Goal: Information Seeking & Learning: Learn about a topic

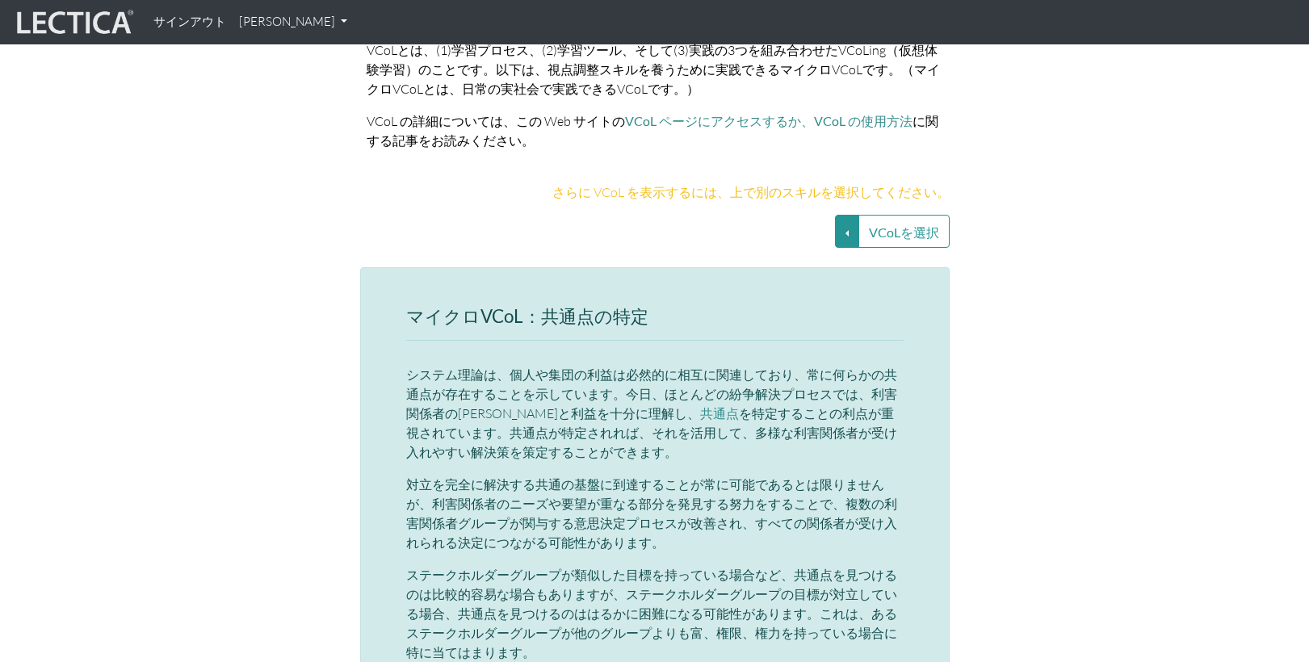
scroll to position [3414, 0]
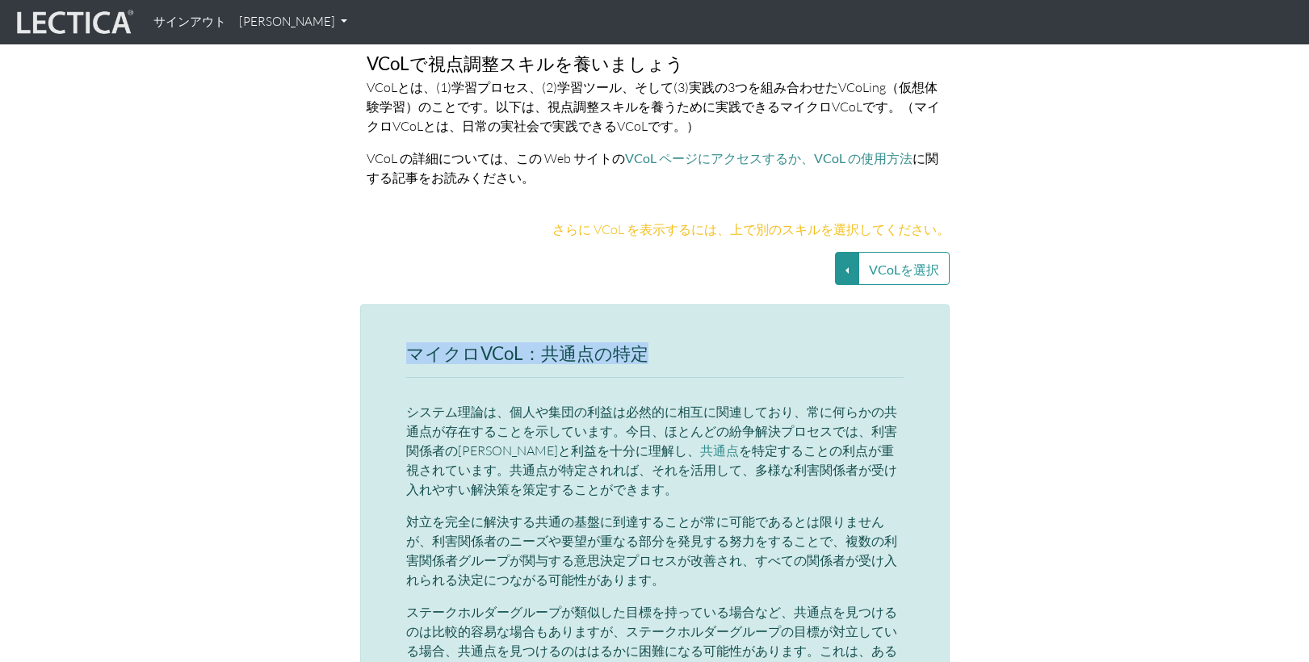
drag, startPoint x: 406, startPoint y: 313, endPoint x: 646, endPoint y: 307, distance: 239.9
click at [646, 342] on font "マイクロVCoL：共通点の特定" at bounding box center [527, 353] width 242 height 22
copy font "マイクロVCoL：共通点の特定"
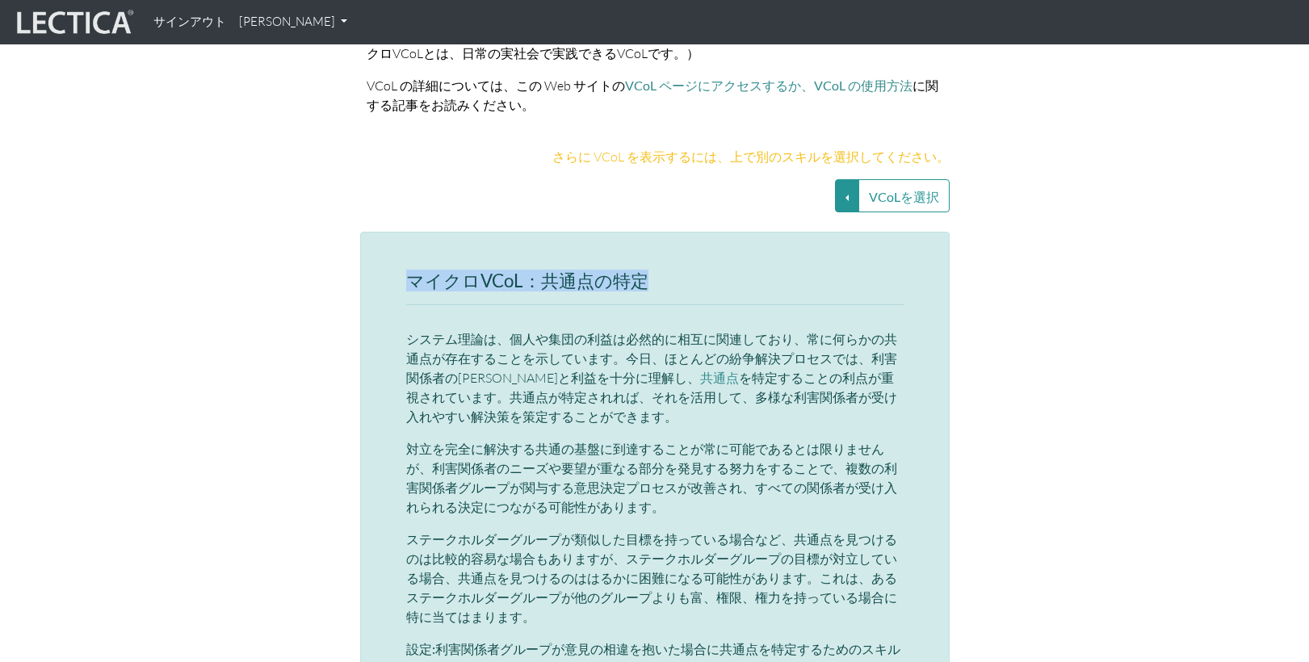
scroll to position [3575, 0]
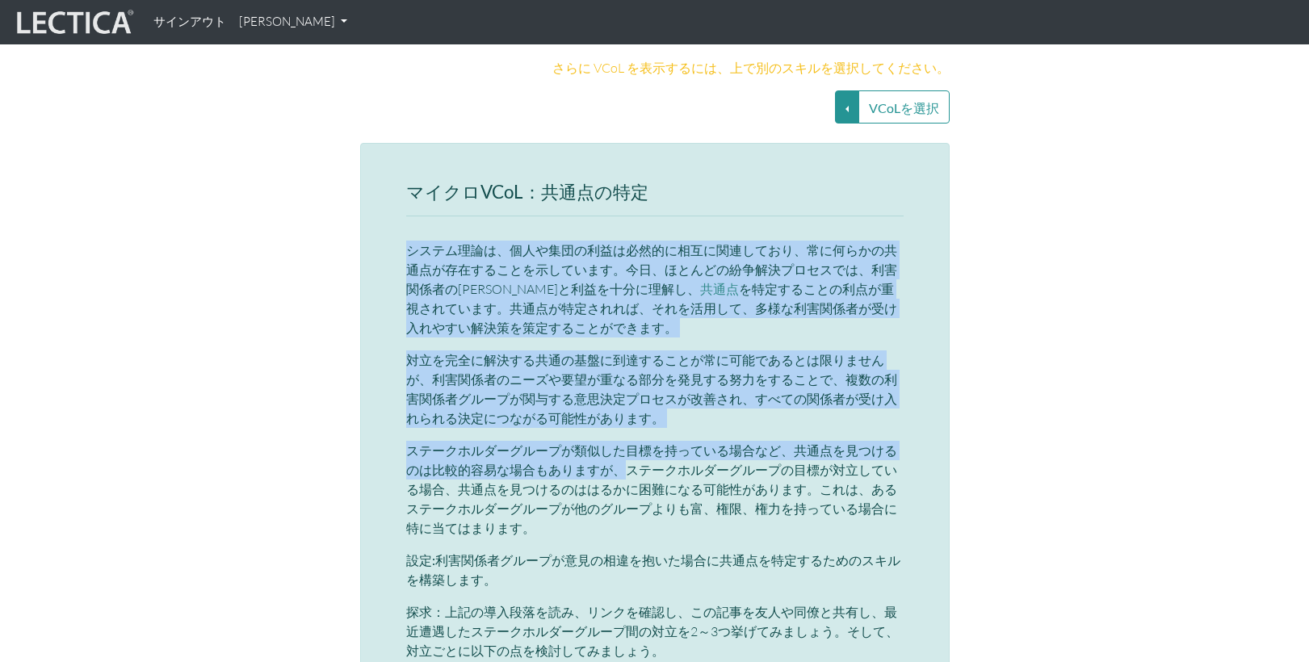
drag, startPoint x: 407, startPoint y: 211, endPoint x: 623, endPoint y: 433, distance: 309.5
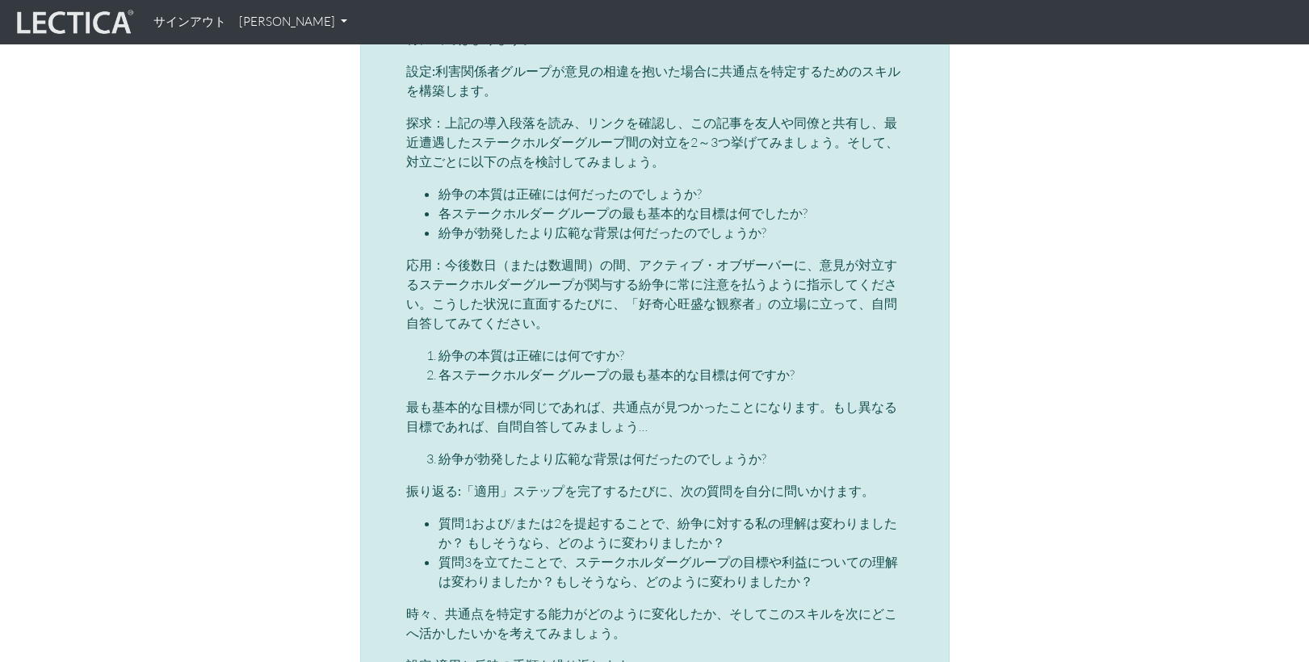
scroll to position [4221, 0]
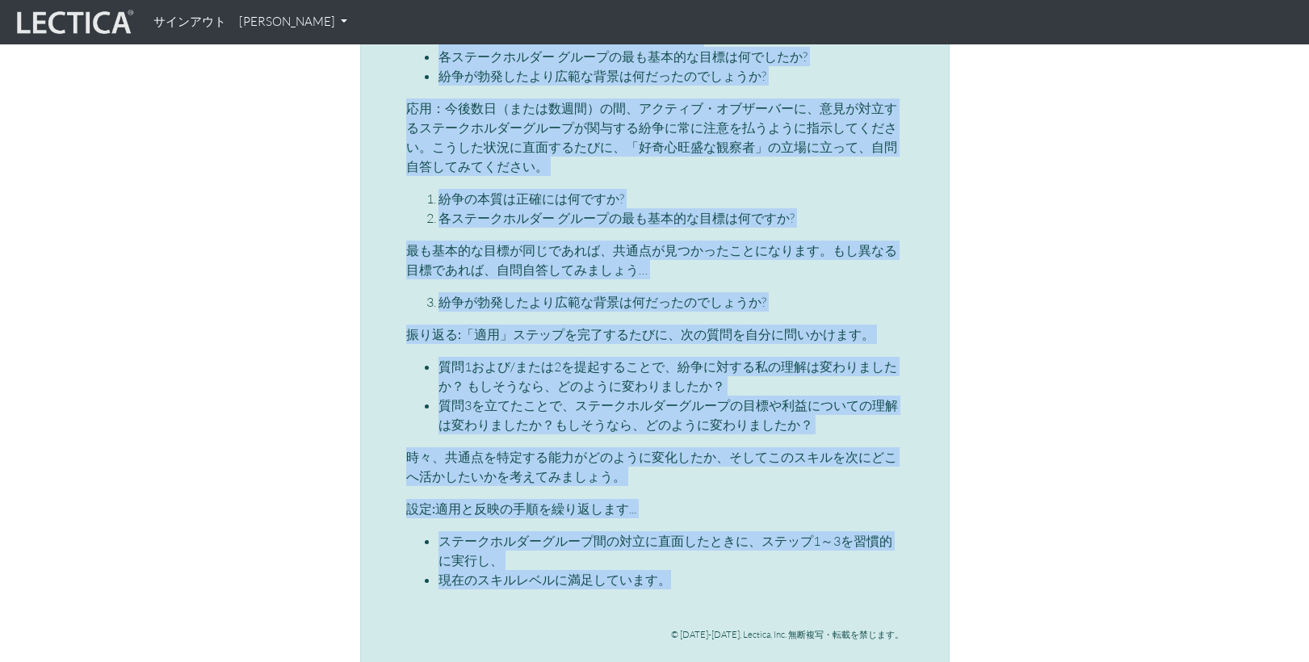
click at [682, 570] on li "現在のスキルレベルに満足しています。" at bounding box center [671, 579] width 465 height 19
copy div "loremip、dolorsitametconsectetu、adipiscingelitseddoeius。te、incididuntutlab、etdol…"
click at [846, 396] on li "質問3を立てたことで、ステークホルダーグループの目標や利益についての理解は変わりましたか？もしそうなら、どのように変わりましたか？" at bounding box center [671, 415] width 465 height 39
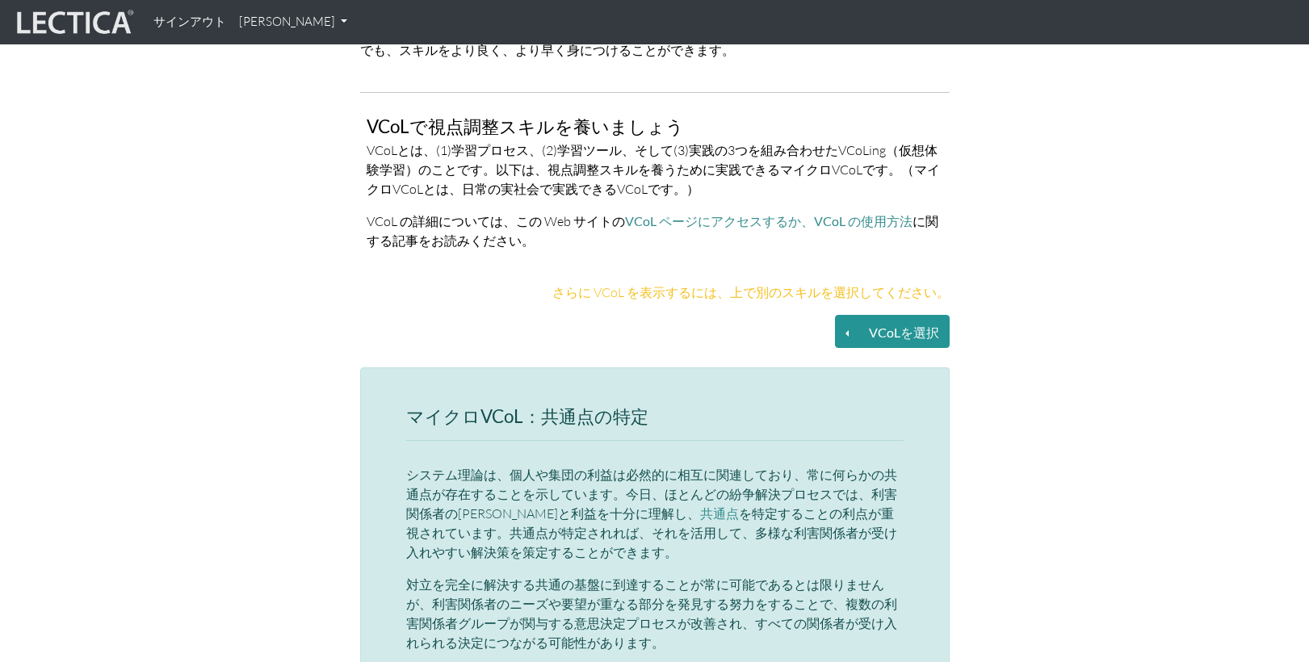
scroll to position [3333, 0]
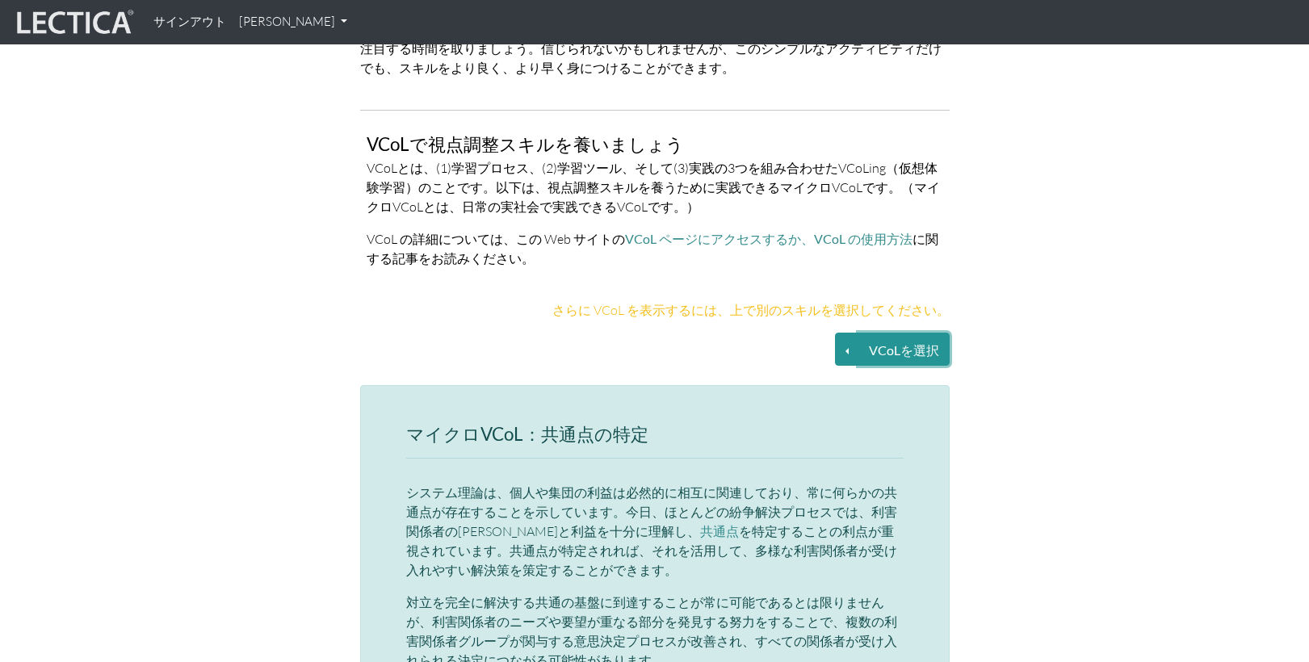
click at [876, 342] on font "VCoLを選択" at bounding box center [904, 349] width 70 height 15
click at [842, 333] on button "VCoLを選択" at bounding box center [847, 349] width 24 height 33
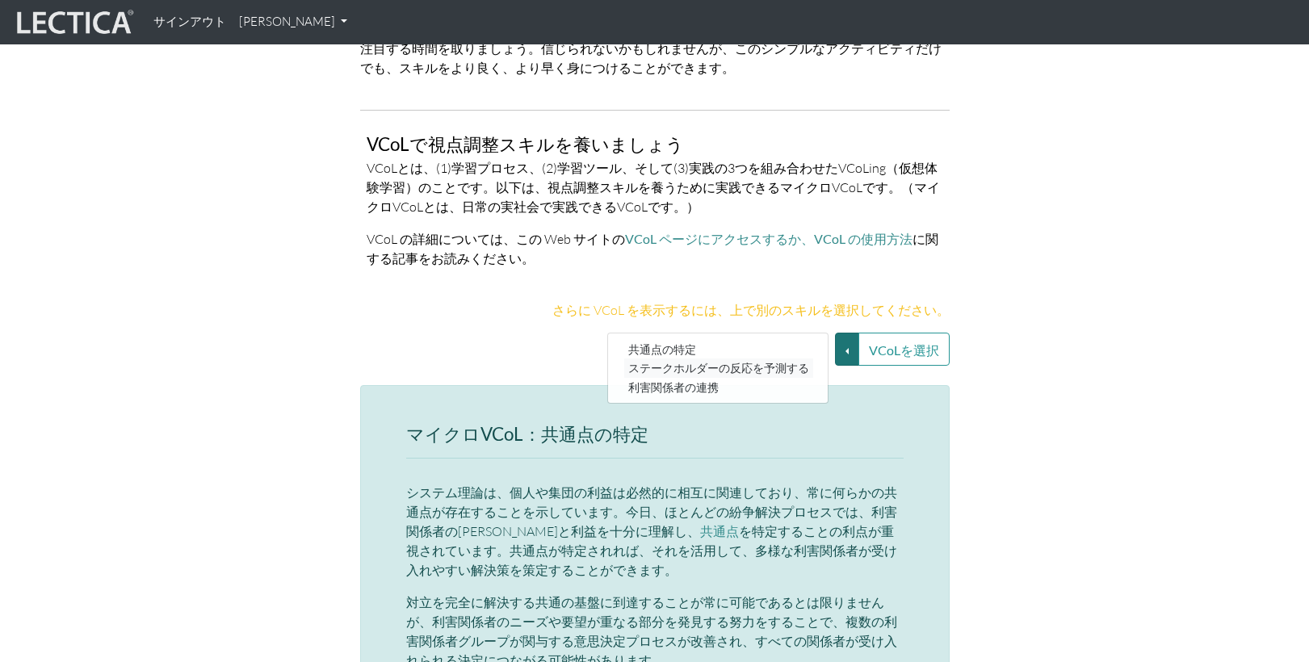
click at [772, 362] on font "ステークホルダーの反応を予測する" at bounding box center [718, 369] width 181 height 14
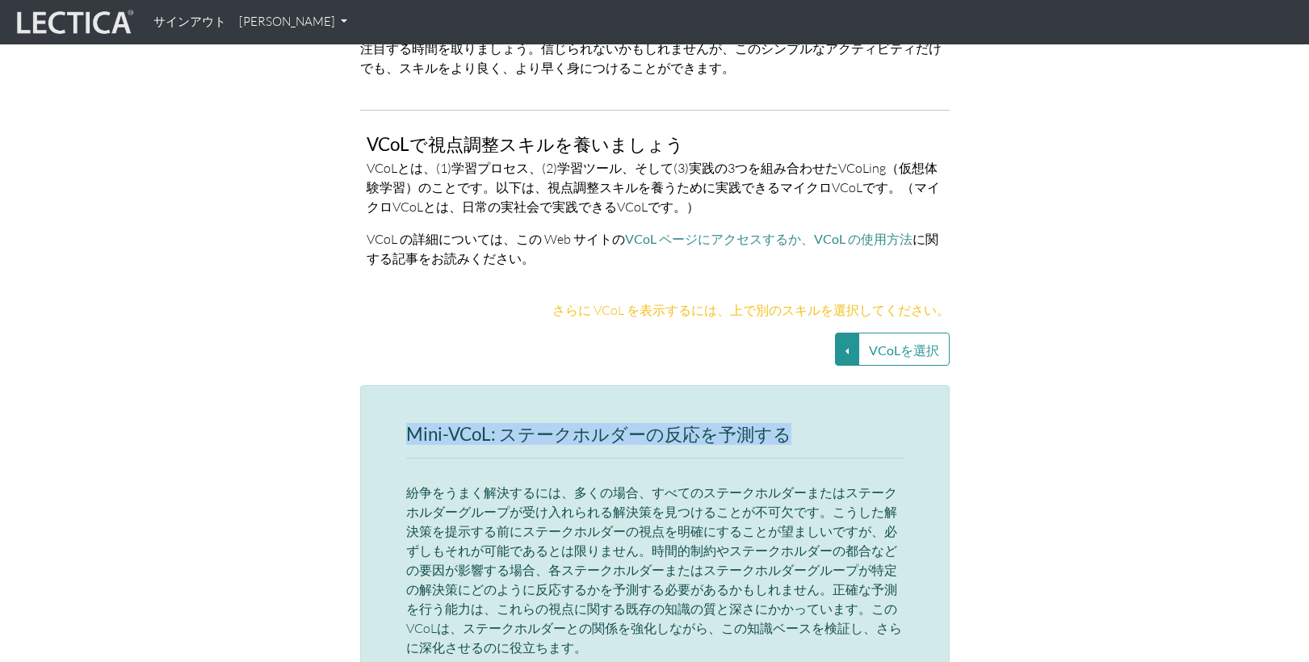
drag, startPoint x: 407, startPoint y: 396, endPoint x: 787, endPoint y: 392, distance: 379.6
click at [787, 423] on font "Mini-VCoL: ステークホルダーの反応を予測する" at bounding box center [598, 434] width 385 height 22
copy font "Mini-VCoL: ステークホルダーの反応を予測する"
click at [487, 510] on font "紛争をうまく解決するには、多くの場合、すべてのステークホルダーまたはステークホルダーグループが受け入れられる解決策を見つけることが不可欠です。こうした解決策を…" at bounding box center [654, 570] width 496 height 171
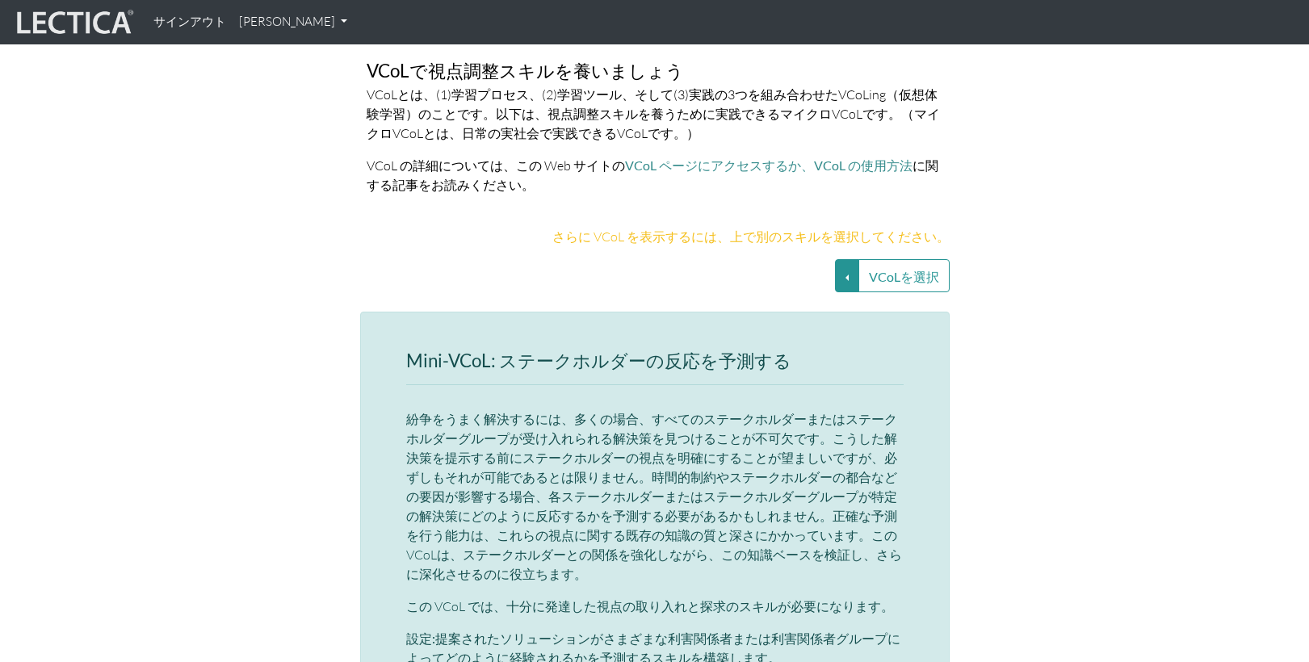
scroll to position [3494, 0]
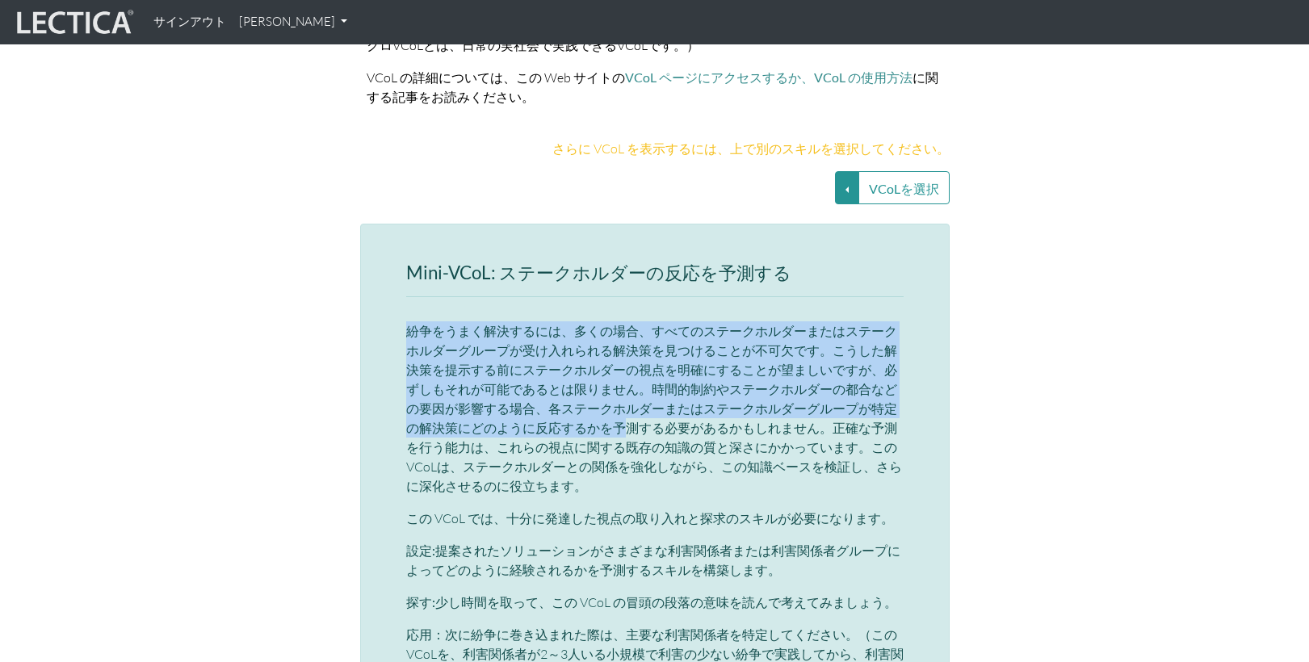
drag, startPoint x: 405, startPoint y: 292, endPoint x: 627, endPoint y: 392, distance: 243.2
click at [627, 392] on font "紛争をうまく解決するには、多くの場合、すべてのステークホルダーまたはステークホルダーグループが受け入れられる解決策を見つけることが不可欠です。こうした解決策を…" at bounding box center [654, 408] width 496 height 171
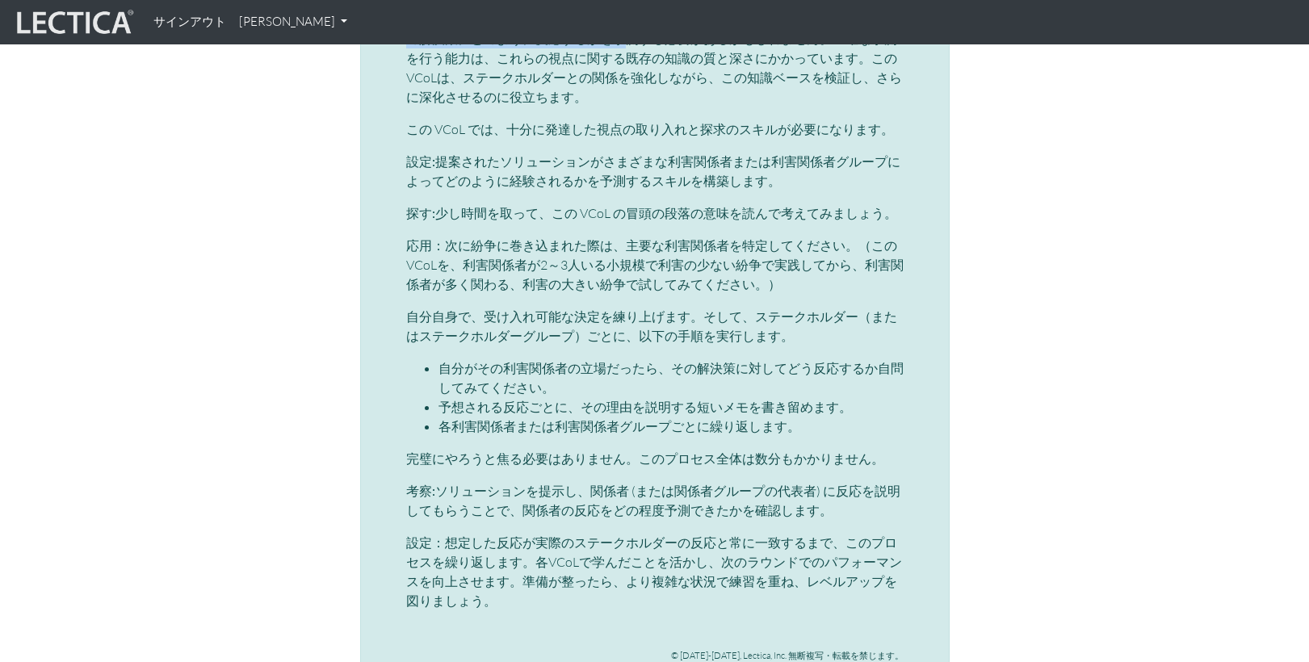
scroll to position [3898, 0]
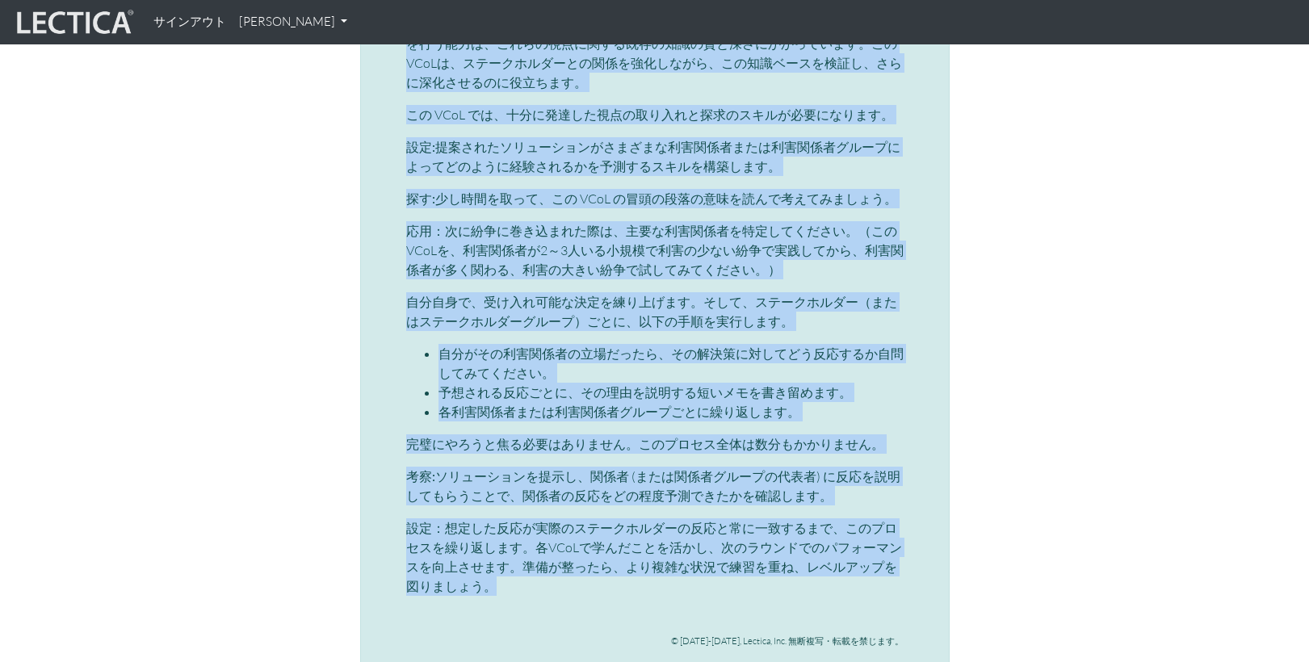
click at [517, 548] on p "設定： 想定した反応が実際のステークホルダーの反応と常に一致するまで、このプロセスを繰り返します。各VCoLで学んだことを活かし、次のラウンドでのパフォーマン…" at bounding box center [654, 557] width 497 height 78
copy div "loremipsumdo、sitam、consecteturadipiscingelitseddoeiusmodtemporincididu。utlabore…"
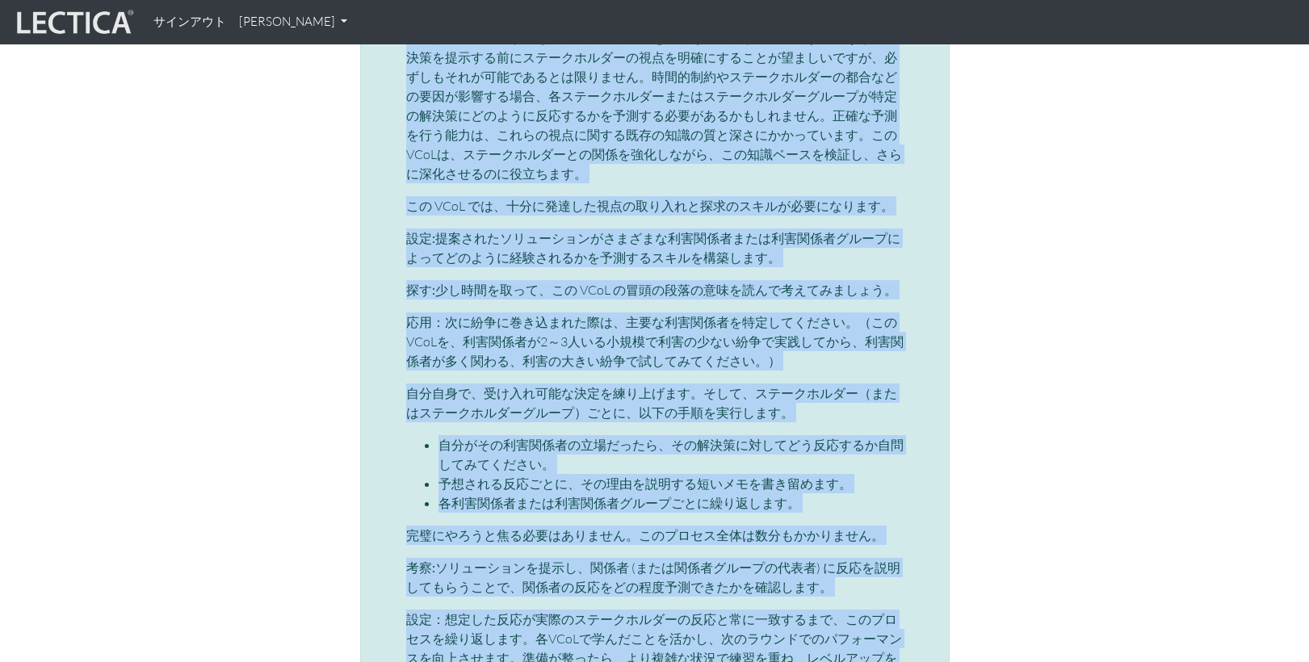
scroll to position [3817, 0]
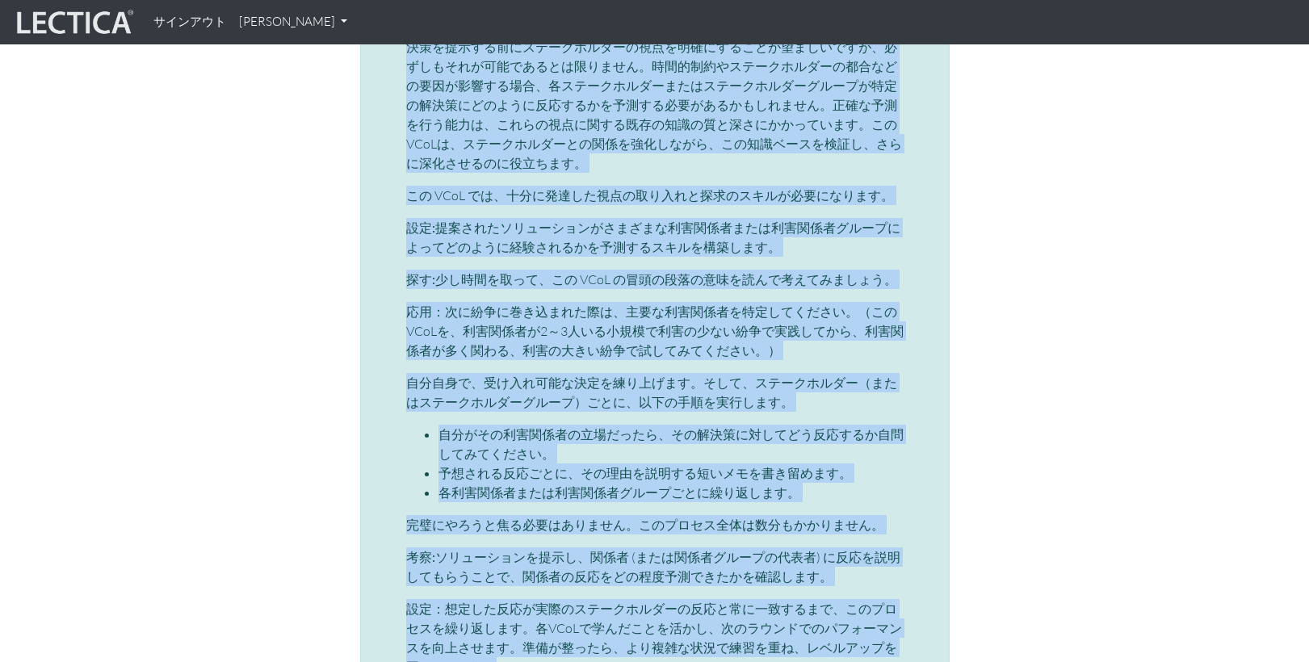
click at [772, 485] on font "各利害関係者または利害関係者グループごとに繰り返します。" at bounding box center [620, 493] width 362 height 16
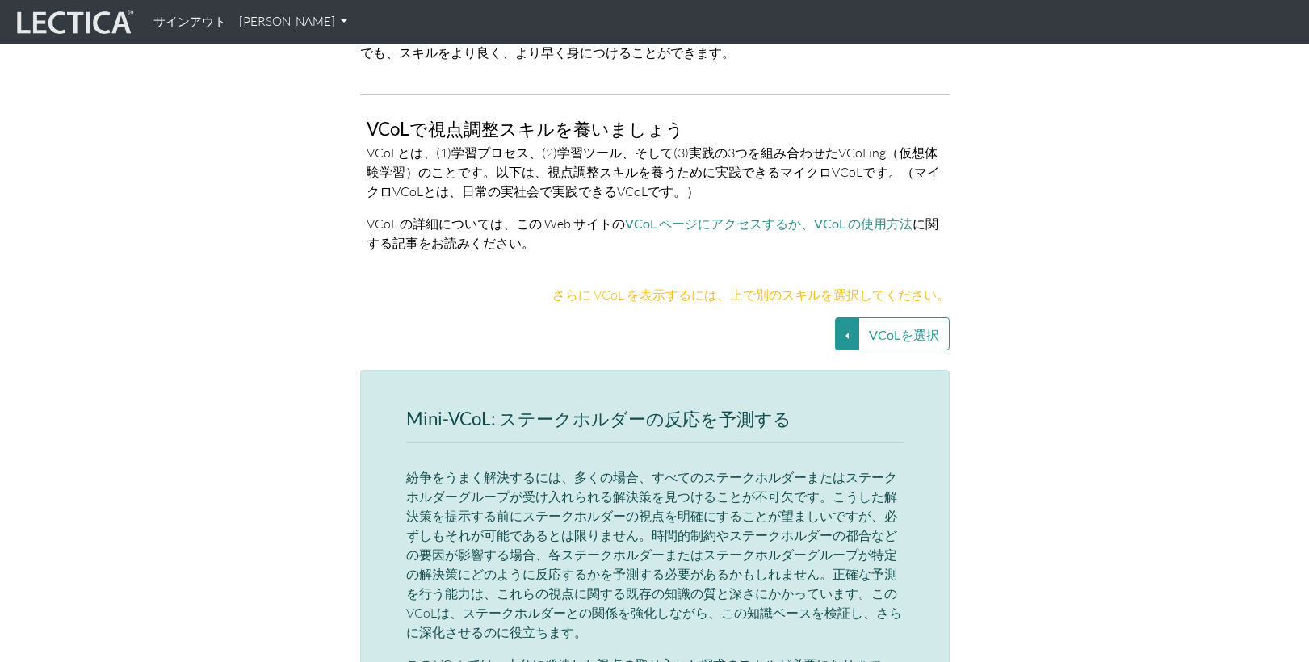
scroll to position [3333, 0]
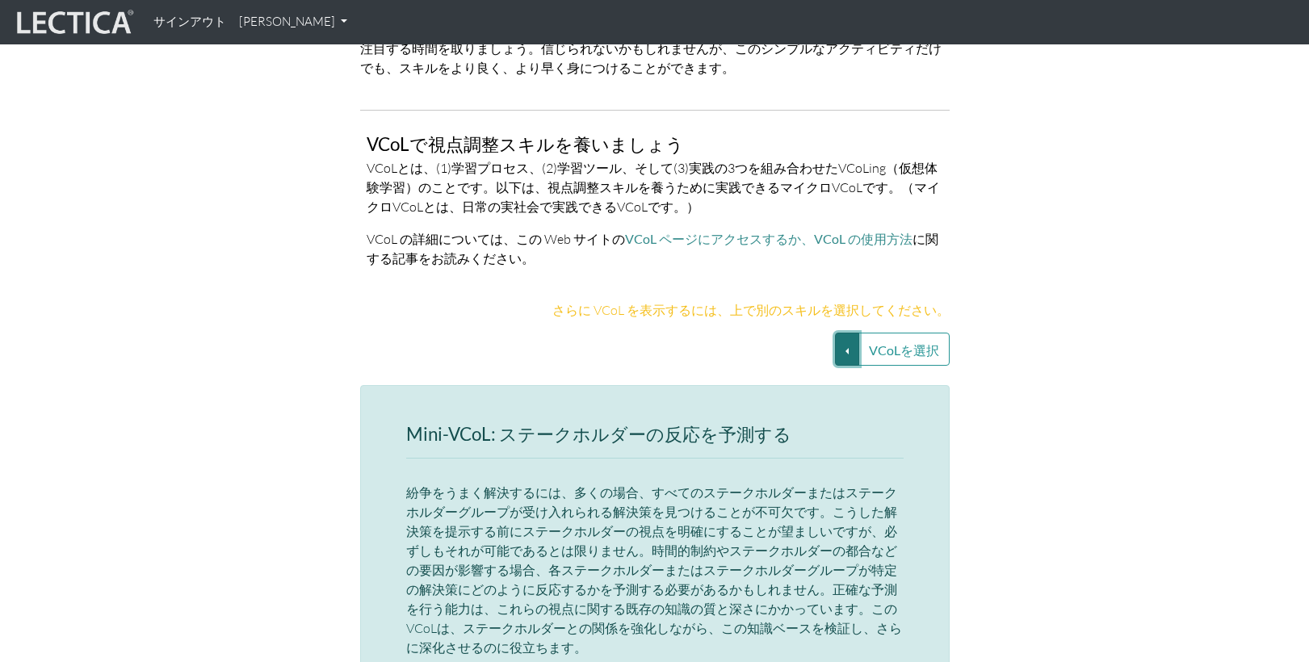
click at [845, 333] on button "VCoLを選択" at bounding box center [847, 349] width 24 height 33
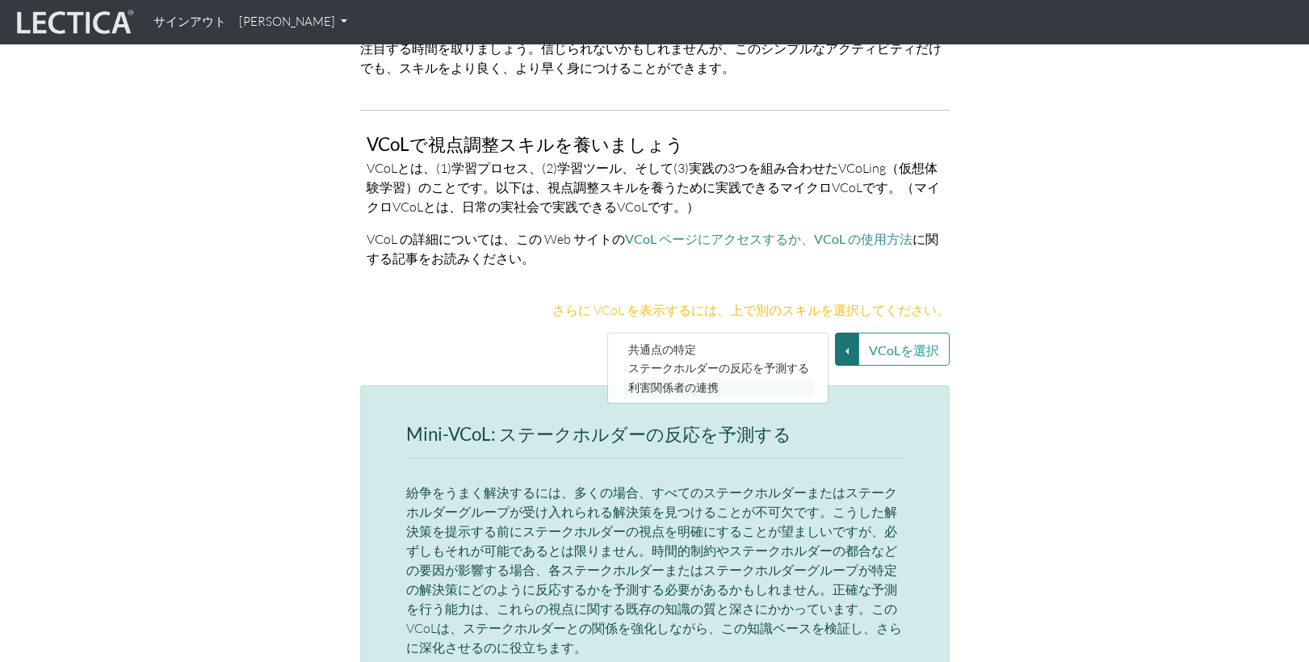
click at [785, 378] on link "利害関係者の連携" at bounding box center [718, 387] width 189 height 19
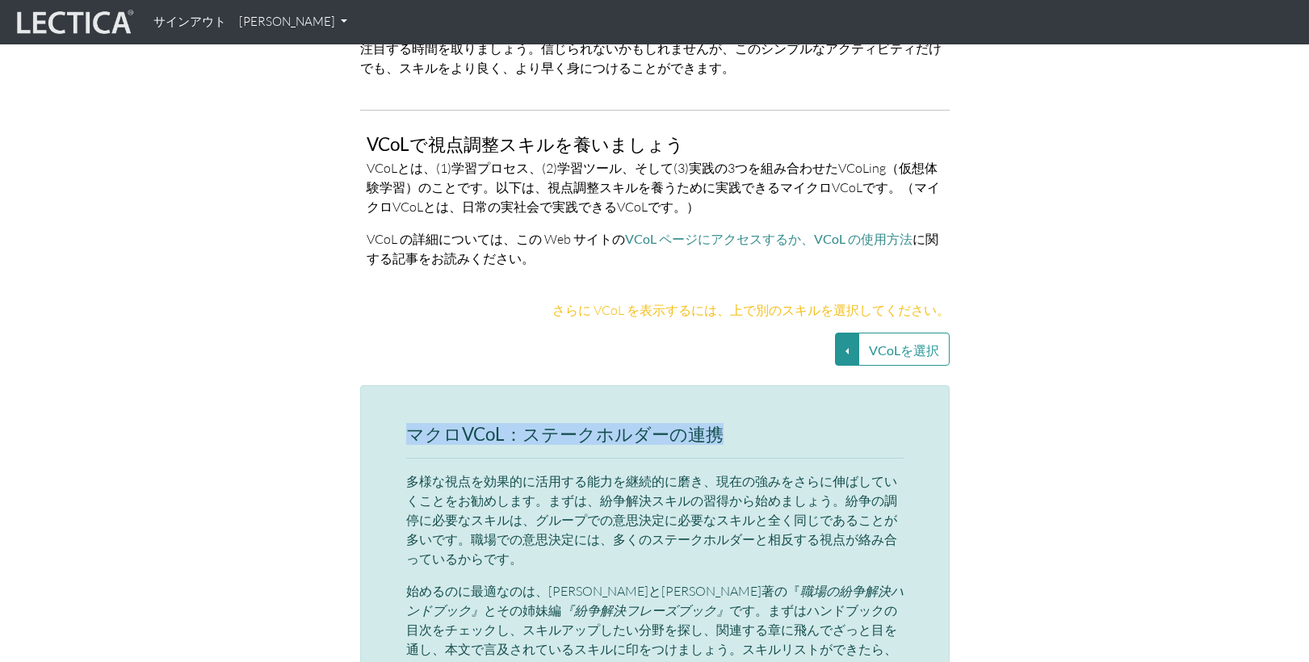
drag, startPoint x: 411, startPoint y: 395, endPoint x: 717, endPoint y: 388, distance: 306.1
click at [717, 423] on font "マクロVCoL：ステークホルダーの連携" at bounding box center [564, 434] width 317 height 22
copy font "マクロVCoL：ステークホルダーの連携"
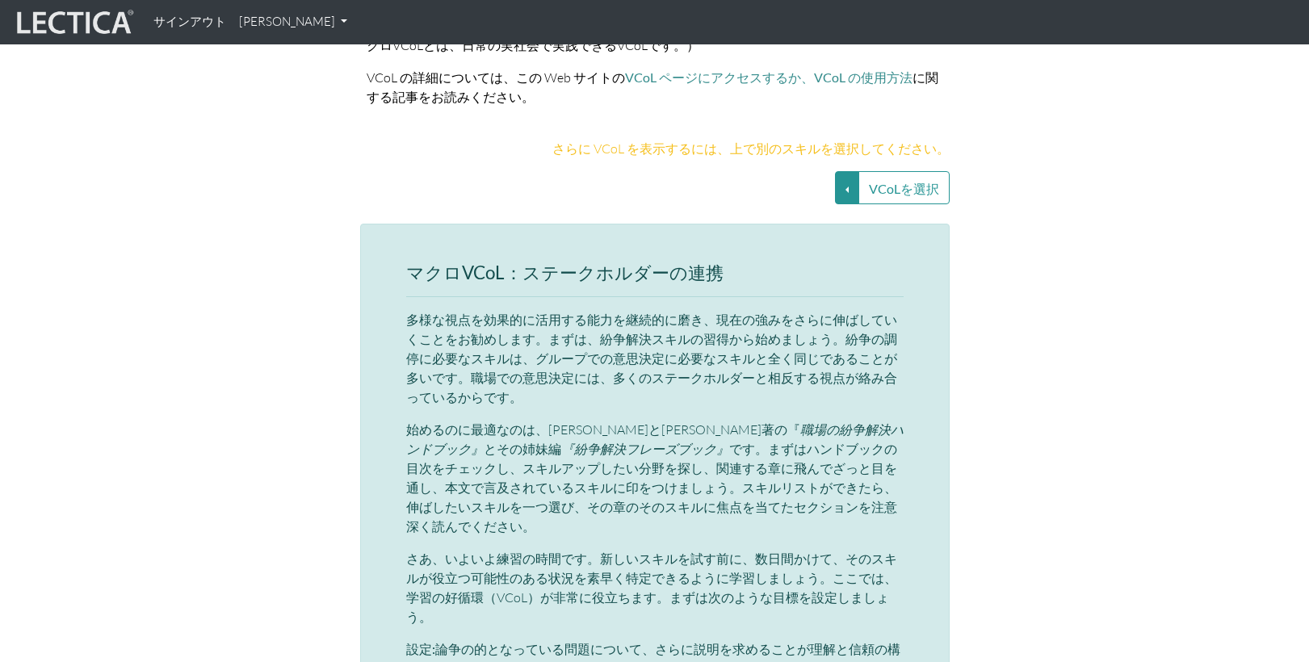
scroll to position [3656, 0]
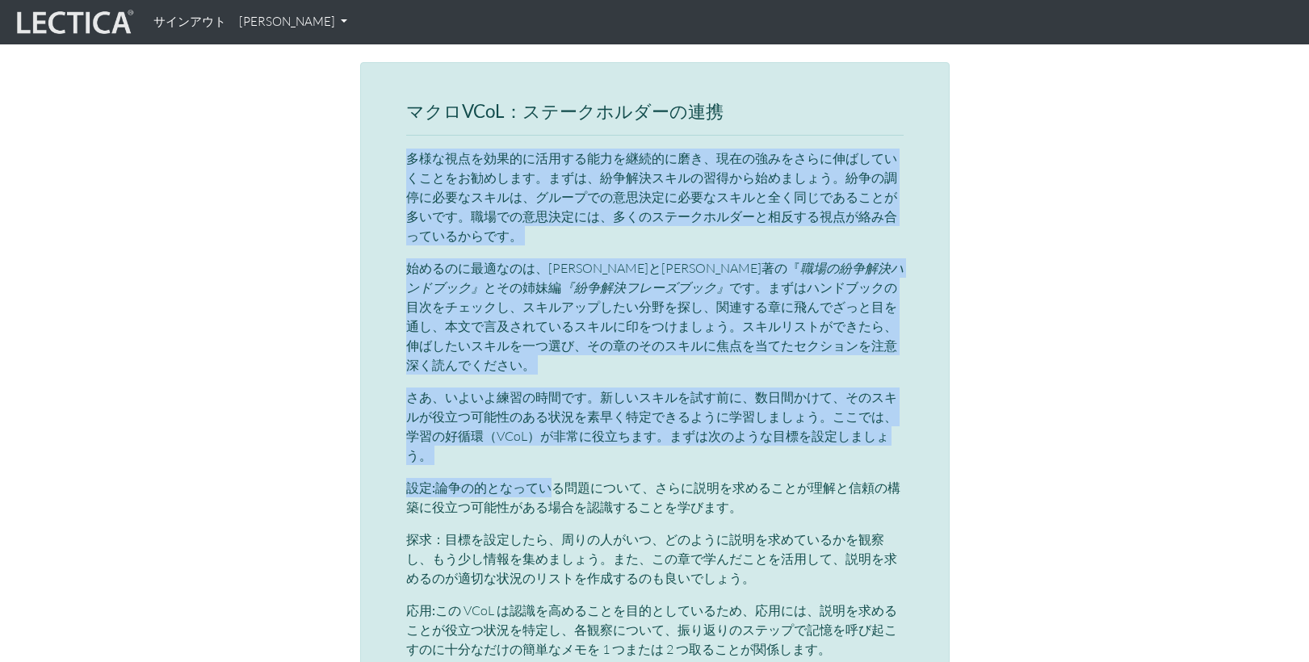
drag, startPoint x: 409, startPoint y: 115, endPoint x: 547, endPoint y: 451, distance: 362.9
click at [547, 451] on div "マクロVCoL：ステークホルダーの連携 多様な視点を効果的に活用する能力を継続的に磨き、現在の強みをさらに伸ばしていくことをお勧めします。まずは、紛争解決スキ…" at bounding box center [654, 500] width 497 height 796
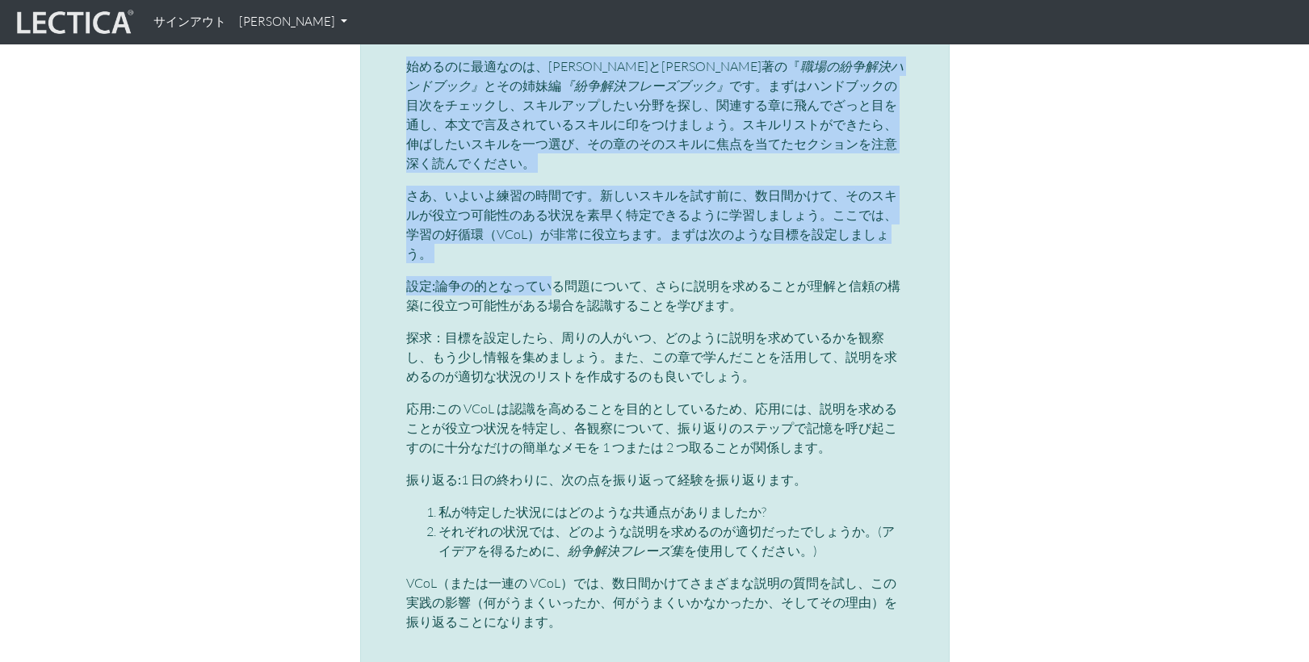
scroll to position [3898, 0]
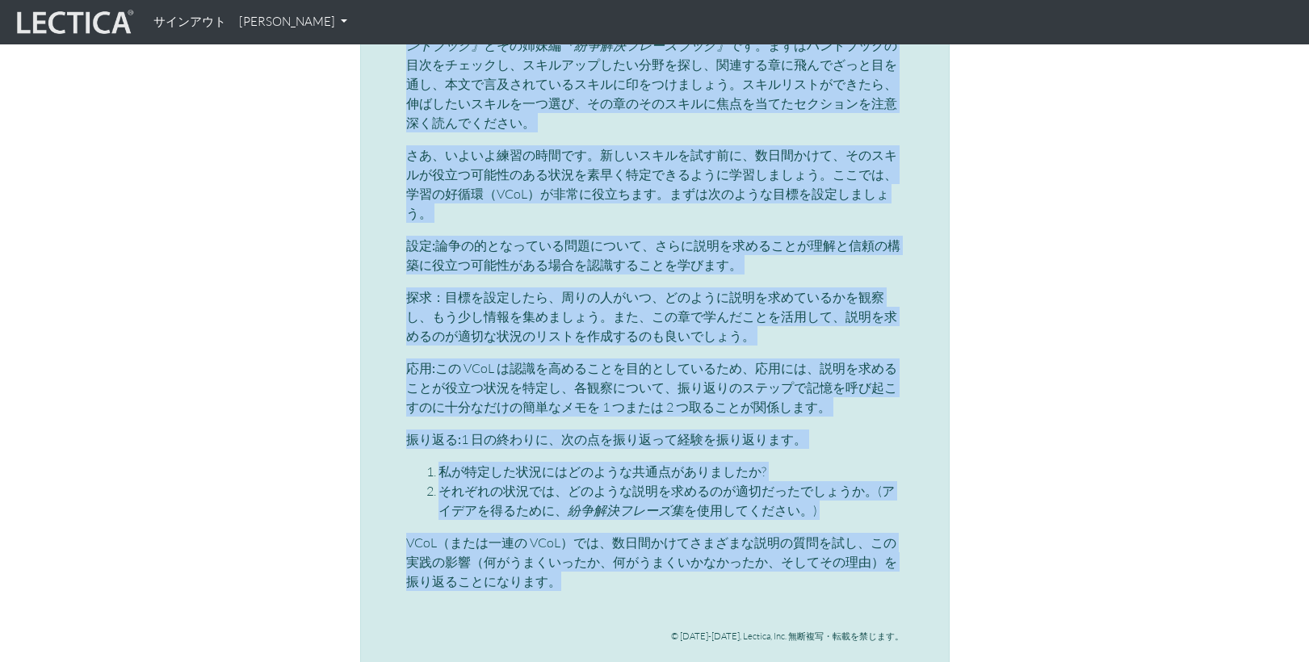
click at [567, 536] on p "VCoL（または一連の VCoL）では、数日間かけてさまざまな説明の質問を試し、この実践の影響（何がうまくいったか、何がうまくいかなかったか、そしてその理由）…" at bounding box center [654, 562] width 497 height 58
copy div "loremipsumdolorsitametc、adipiscingelitseddoeiusm。tem、incididuntutlabore。etdolor…"
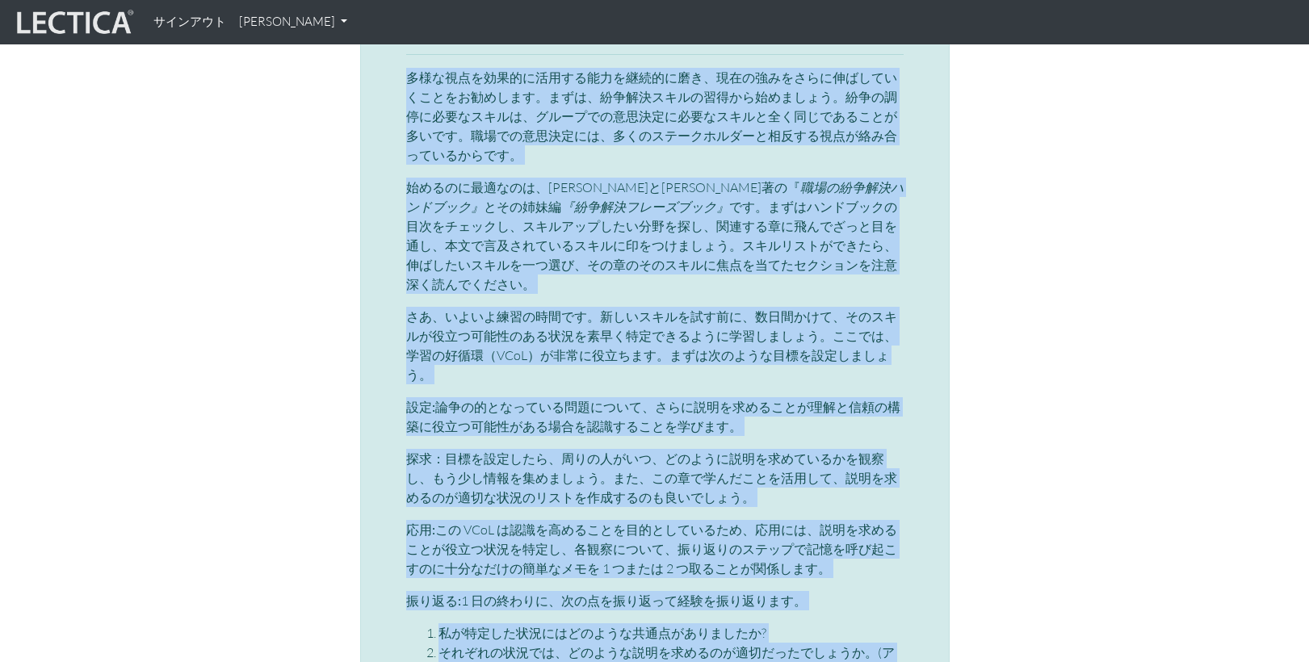
click at [781, 400] on div "マクロVCoL：ステークホルダーの連携 多様な視点を効果的に活用する能力を継続的に磨き、現在の強みをさらに伸ばしていくことをお勧めします。まずは、紛争解決スキ…" at bounding box center [654, 419] width 497 height 796
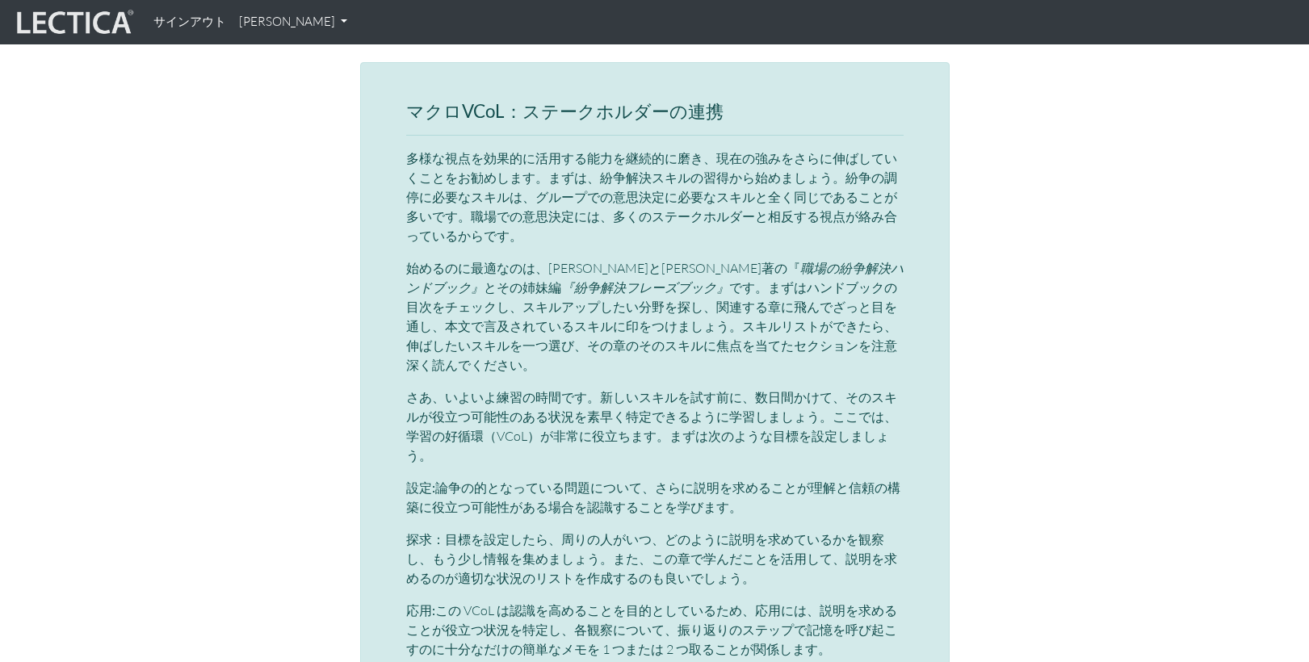
scroll to position [3595, 0]
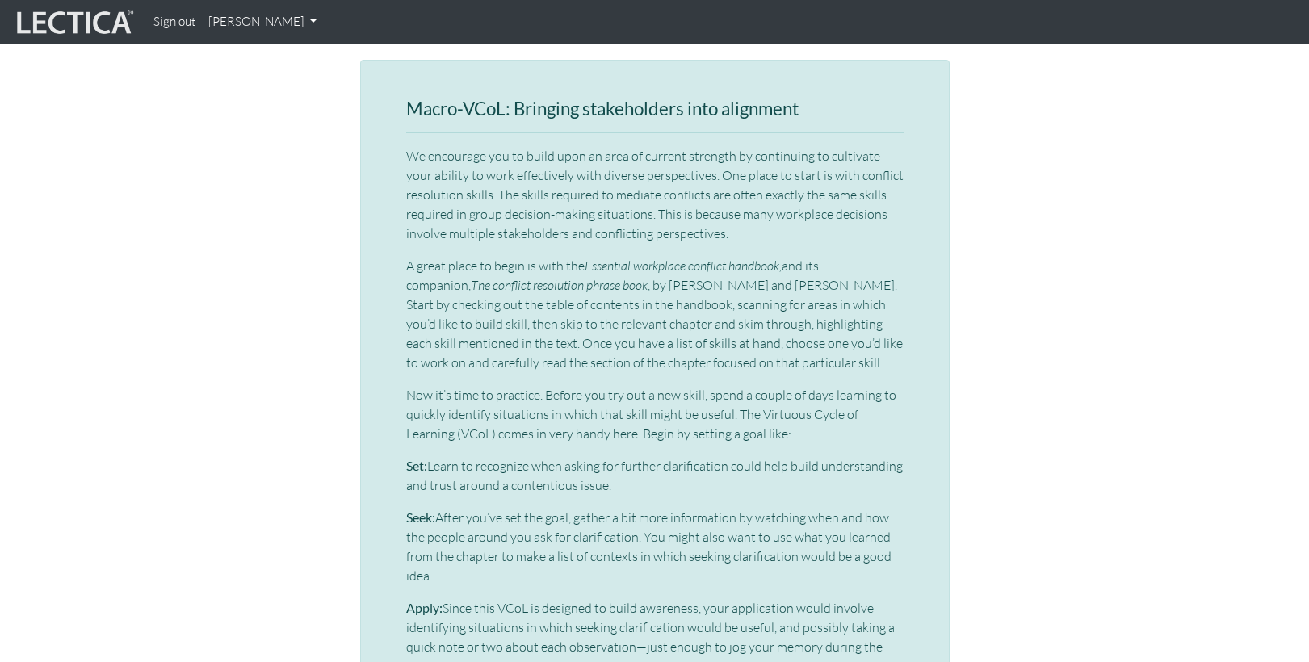
click at [1055, 355] on div "Macro-VCoL: Bringing stakeholders into alignment We encourage you to build upon…" at bounding box center [655, 514] width 921 height 908
drag, startPoint x: 584, startPoint y: 229, endPoint x: 779, endPoint y: 231, distance: 194.6
click at [779, 256] on p "A great place to begin is with the Essential workplace conflict handbook, and i…" at bounding box center [654, 314] width 497 height 116
copy em "Essential workplace conflict handbook"
drag, startPoint x: 407, startPoint y: 246, endPoint x: 583, endPoint y: 251, distance: 176.1
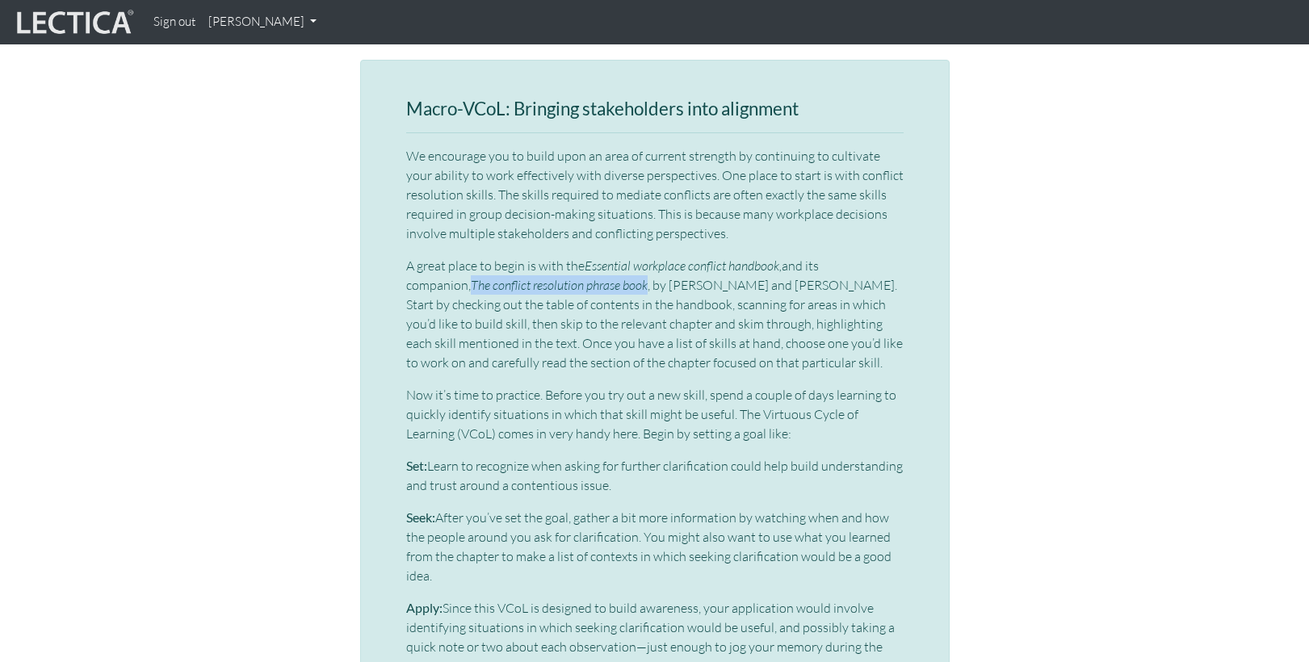
click at [583, 277] on em "The conflict resolution phrase book" at bounding box center [559, 285] width 177 height 16
copy em "The conflict resolution phrase book"
click at [987, 237] on div "Macro-VCoL: Bringing stakeholders into alignment We encourage you to build upon…" at bounding box center [655, 514] width 921 height 908
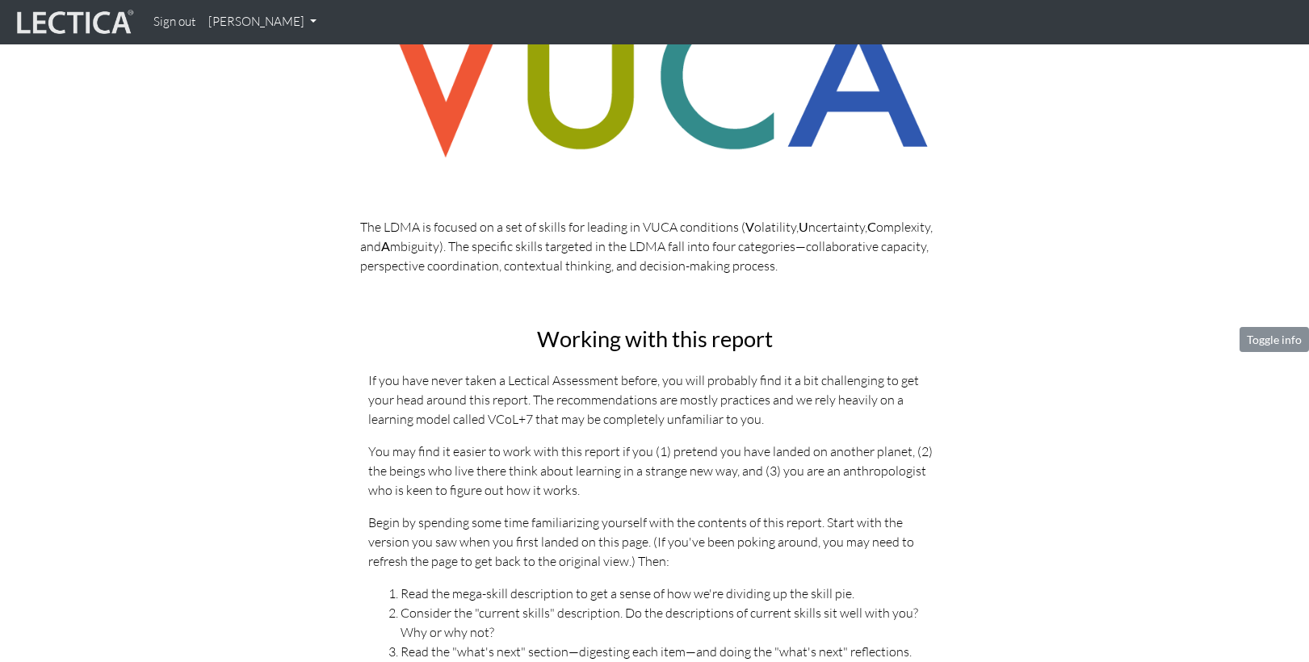
scroll to position [0, 0]
